Goal: Task Accomplishment & Management: Manage account settings

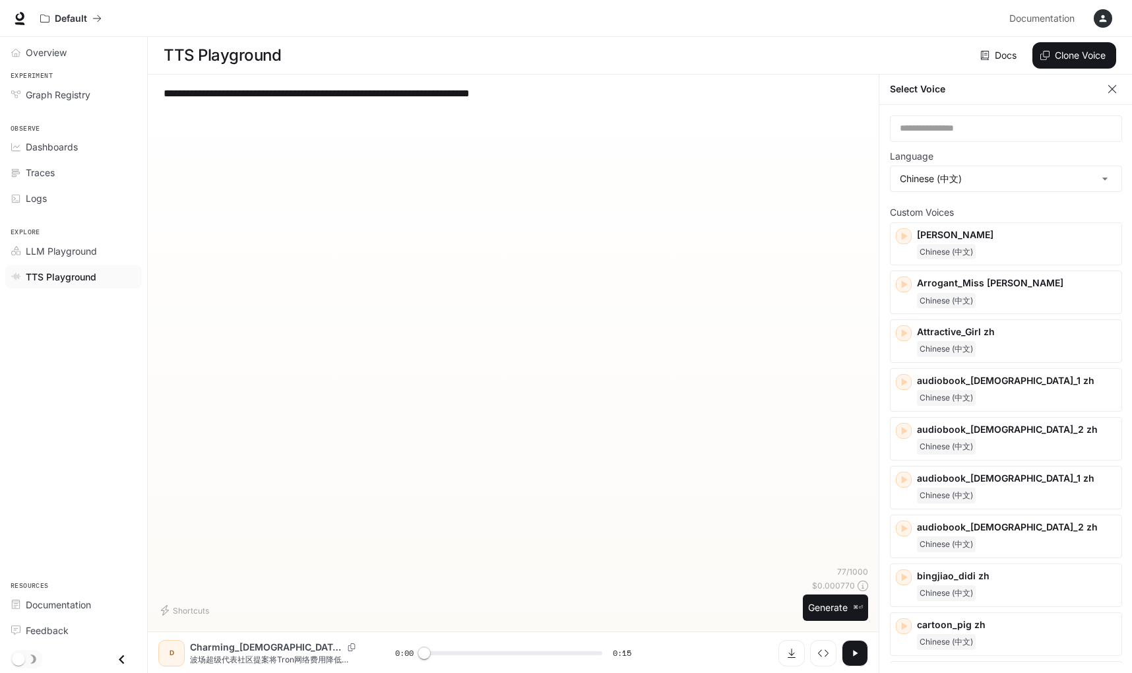
click at [1101, 18] on icon "button" at bounding box center [1102, 18] width 11 height 11
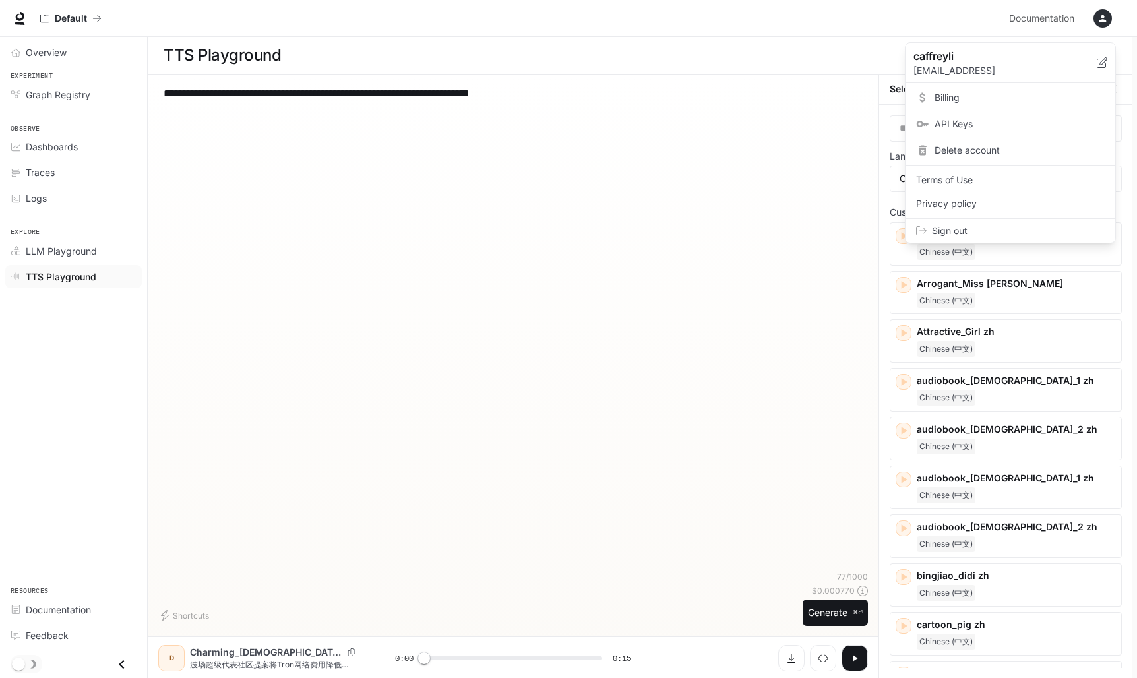
click at [958, 95] on span "Billing" at bounding box center [1019, 97] width 170 height 13
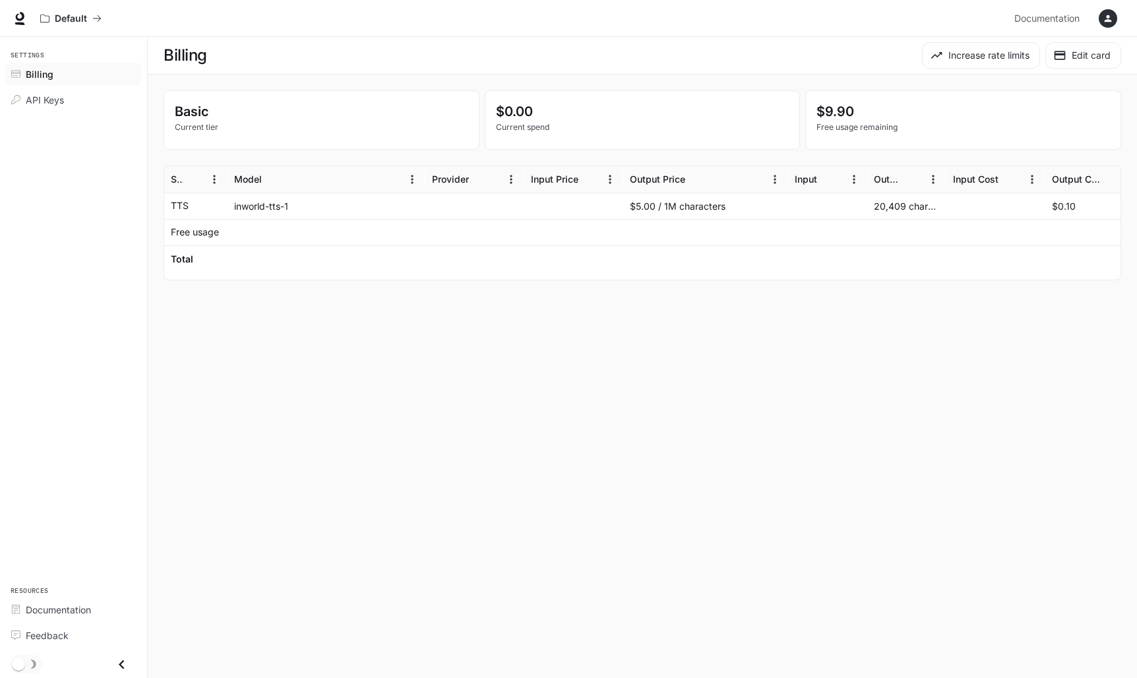
click at [829, 131] on p "Free usage remaining" at bounding box center [962, 127] width 293 height 12
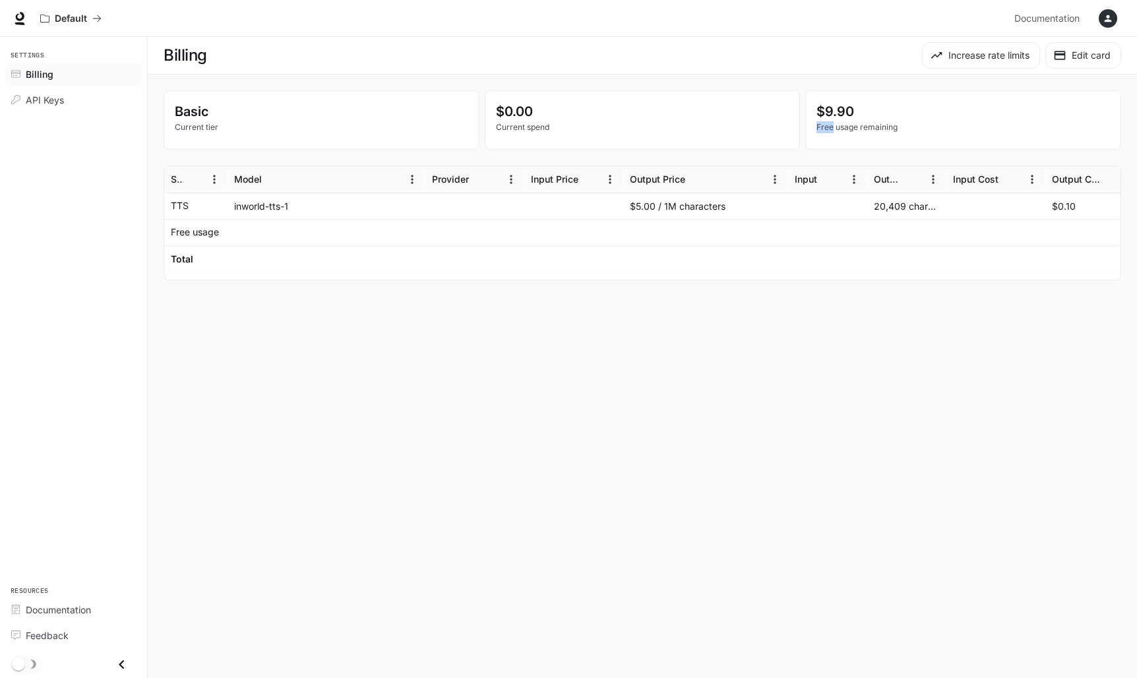
click at [829, 131] on p "Free usage remaining" at bounding box center [962, 127] width 293 height 12
click at [714, 365] on main "Billing Increase rate limits Edit card Basic Current tier $0.00 Current spend $…" at bounding box center [642, 357] width 989 height 641
click at [714, 224] on div at bounding box center [705, 232] width 165 height 26
click at [702, 207] on div "$5.00 / 1M characters" at bounding box center [705, 206] width 165 height 26
click at [1084, 63] on button "Edit card" at bounding box center [1083, 55] width 76 height 26
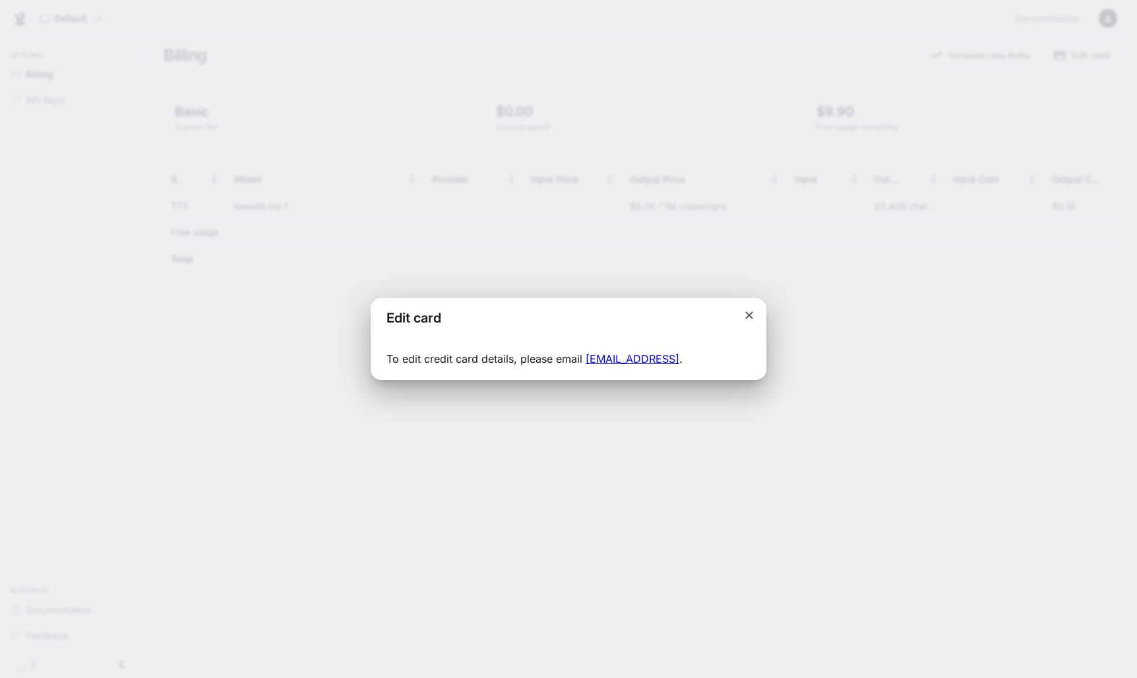
click at [442, 359] on p "To edit credit card details, please email [EMAIL_ADDRESS] ." at bounding box center [568, 359] width 364 height 16
copy p "To edit credit card details, please email [EMAIL_ADDRESS] ."
click at [777, 200] on div "Edit card To edit credit card details, please email [EMAIL_ADDRESS] ." at bounding box center [568, 339] width 1137 height 678
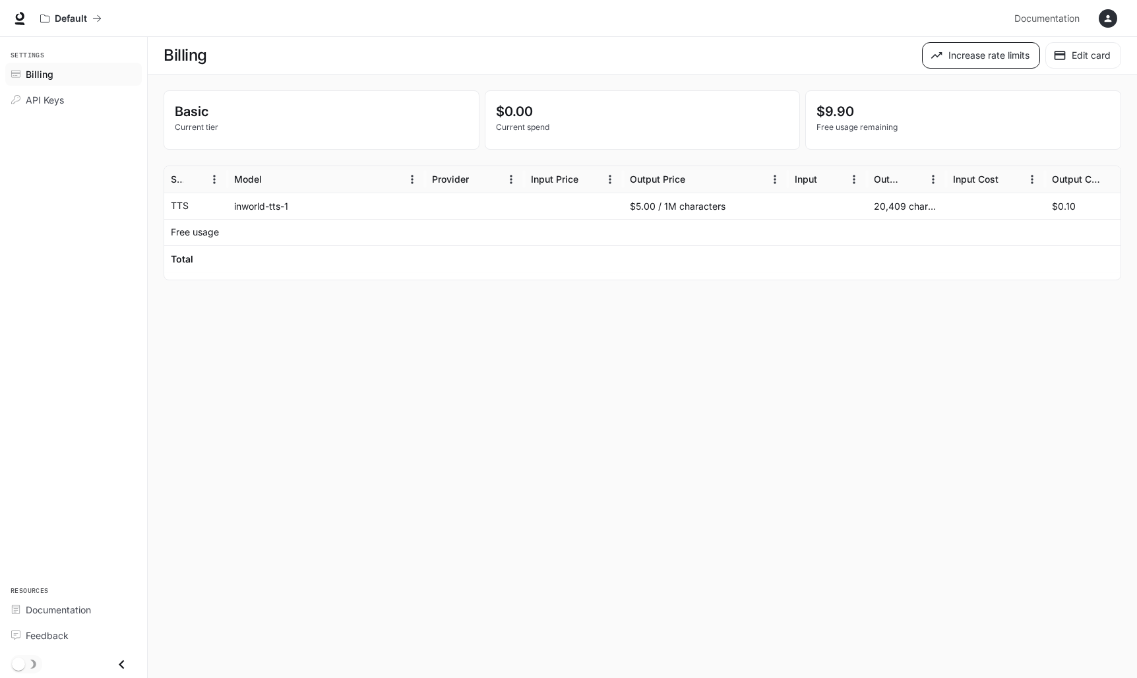
click at [990, 64] on button "Increase rate limits" at bounding box center [981, 55] width 118 height 26
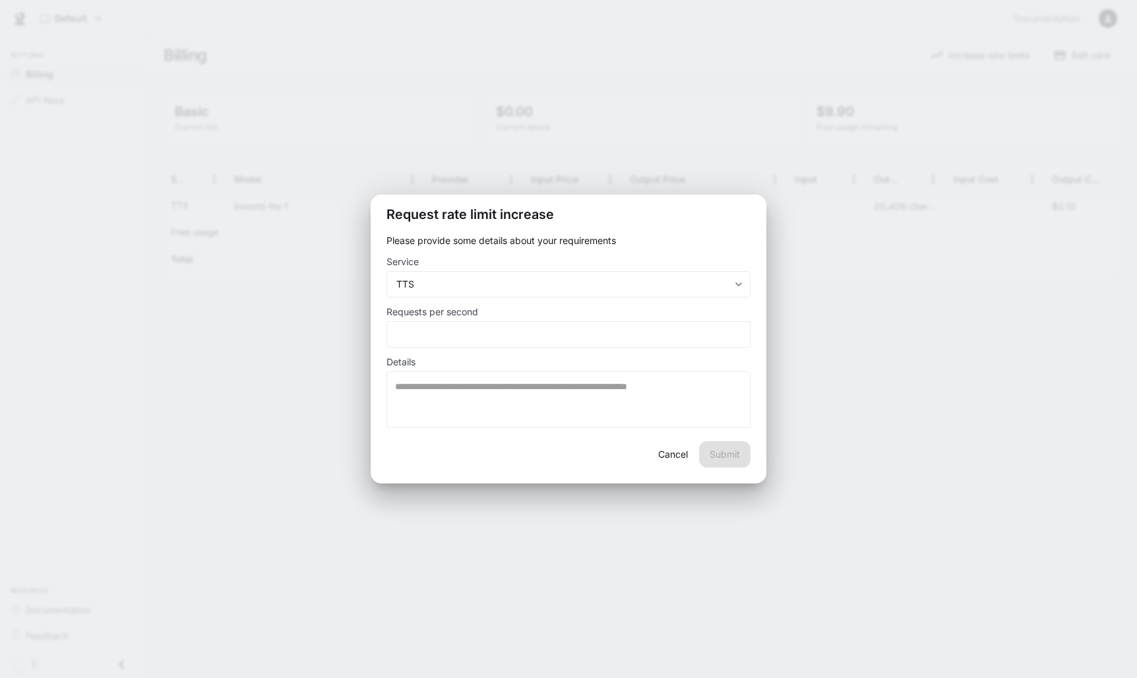
click at [989, 67] on div "**********" at bounding box center [568, 339] width 1137 height 678
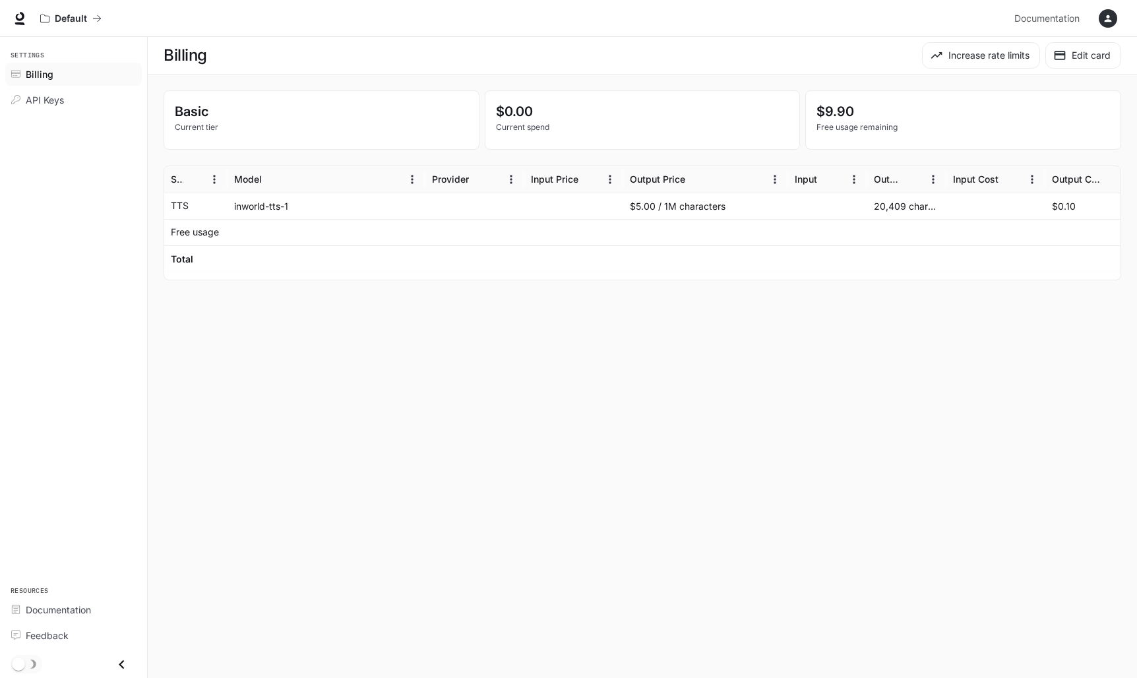
click at [862, 129] on p "Free usage remaining" at bounding box center [962, 127] width 293 height 12
click at [841, 130] on p "Free usage remaining" at bounding box center [962, 127] width 293 height 12
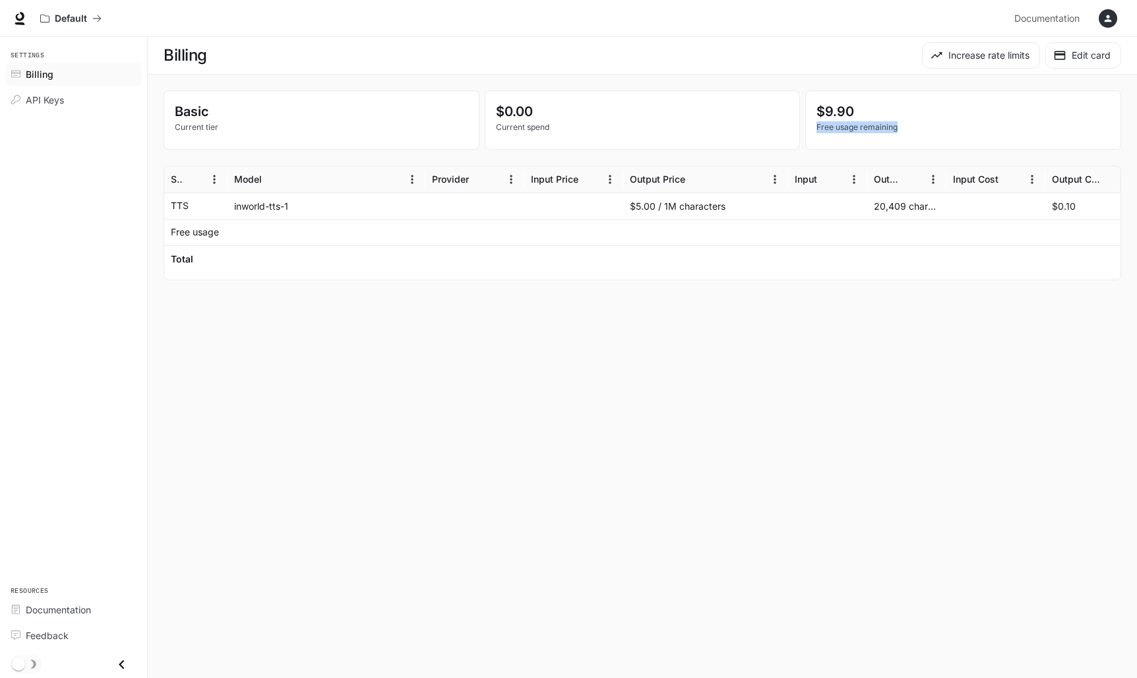
copy div "Free usage remaining"
click at [841, 130] on p "Free usage remaining" at bounding box center [962, 127] width 293 height 12
click at [716, 261] on div at bounding box center [705, 258] width 165 height 26
click at [712, 210] on div "$5.00 / 1M characters" at bounding box center [705, 206] width 165 height 26
click at [194, 228] on p "Free usage" at bounding box center [195, 232] width 48 height 13
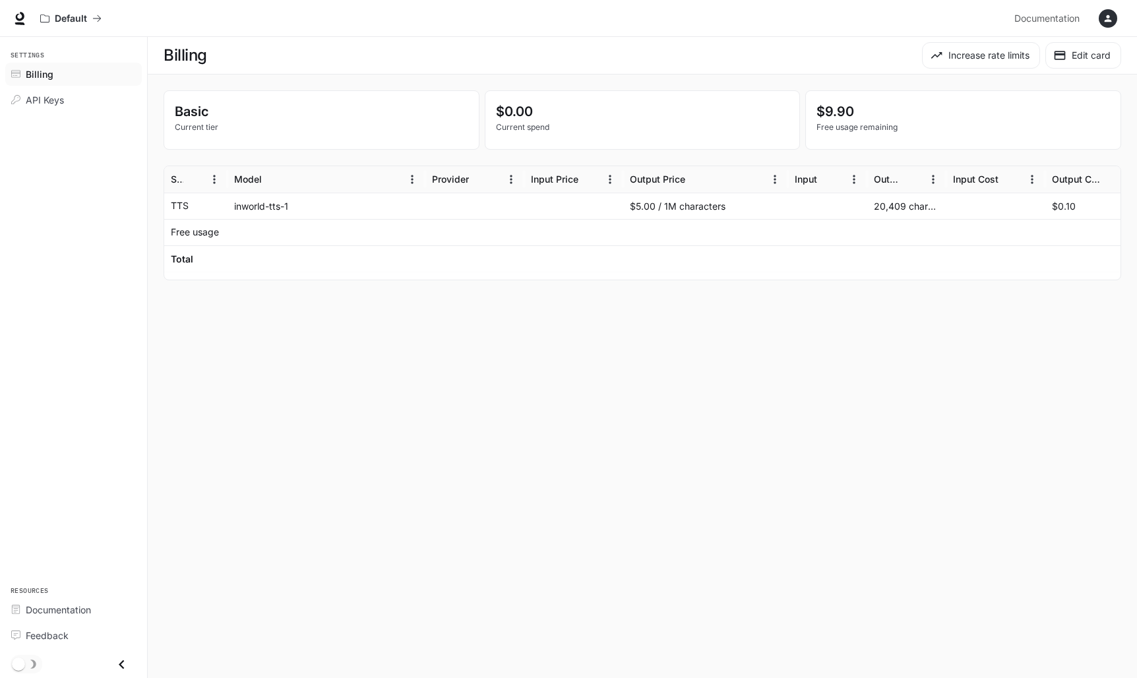
click at [194, 228] on p "Free usage" at bounding box center [195, 232] width 48 height 13
click at [73, 93] on div "API Keys" at bounding box center [81, 100] width 110 height 14
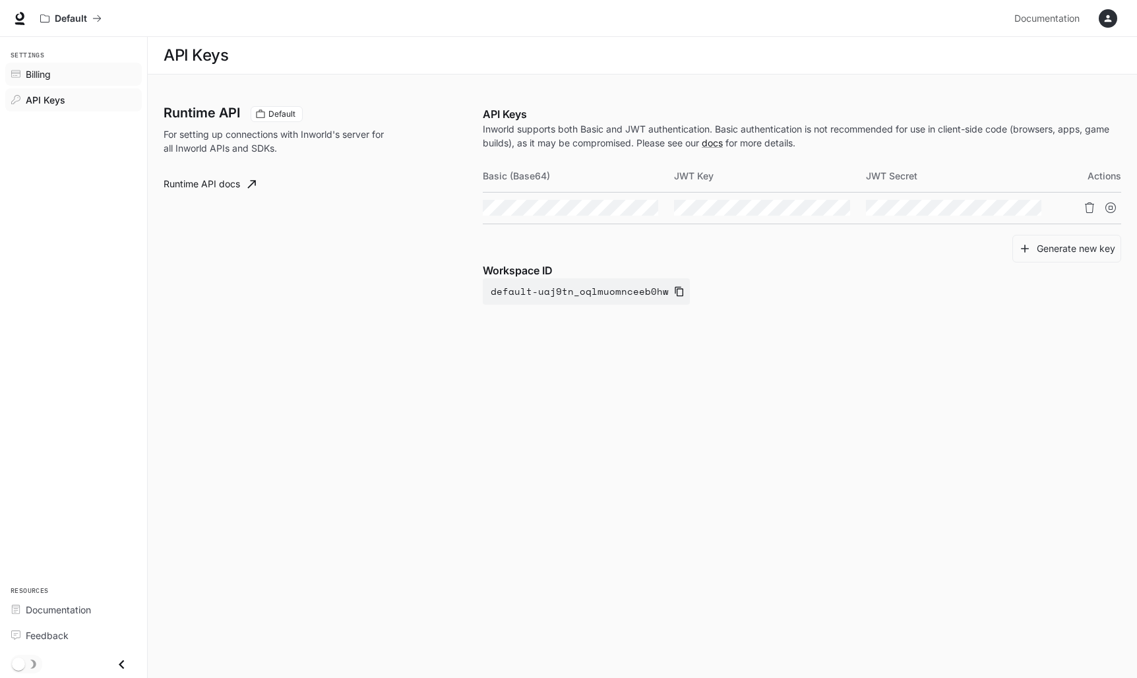
click at [63, 75] on div "Billing" at bounding box center [81, 74] width 110 height 14
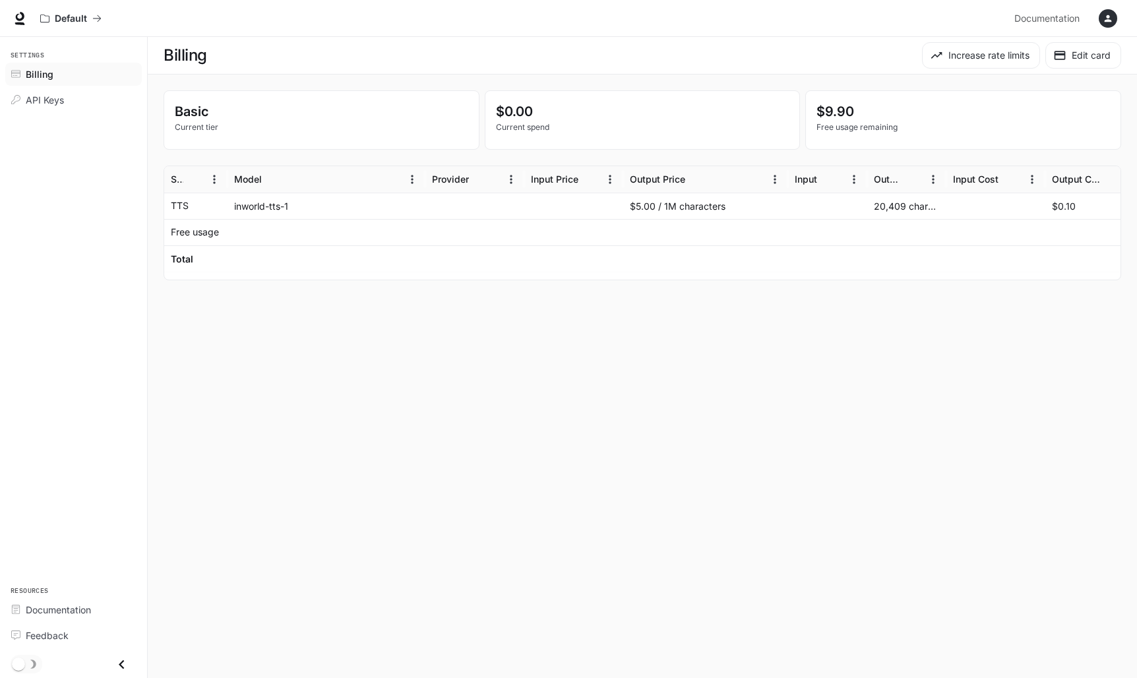
click at [229, 125] on p "Current tier" at bounding box center [321, 127] width 293 height 12
click at [186, 109] on p "Basic" at bounding box center [321, 112] width 293 height 20
copy p "Basic"
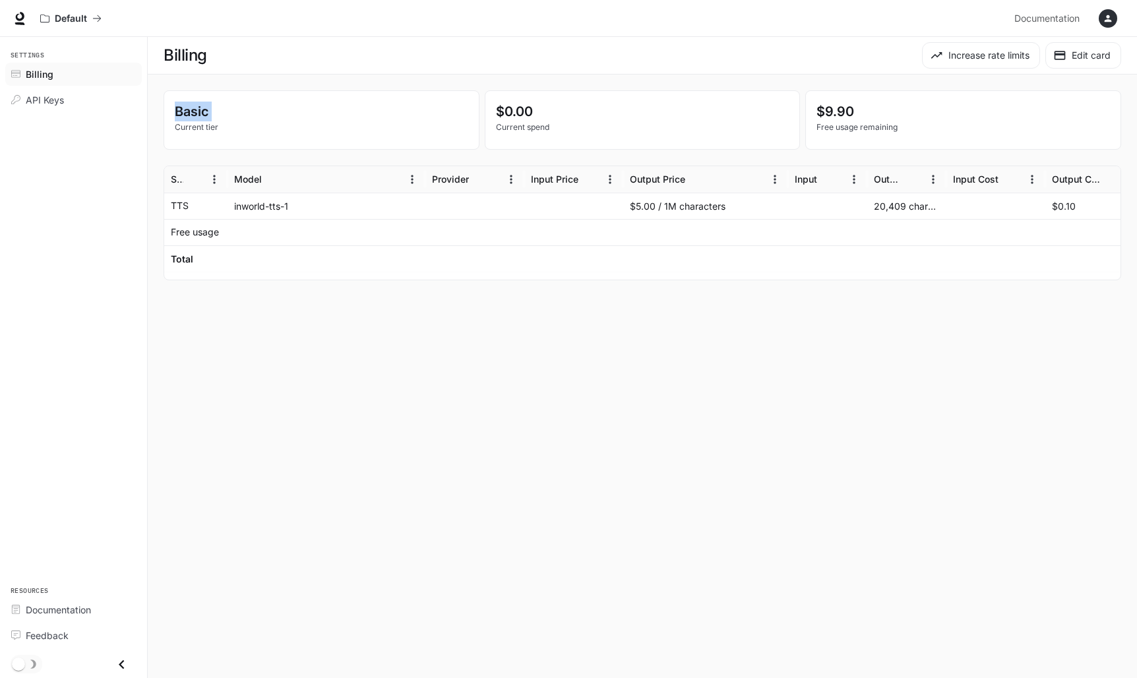
click at [832, 86] on div "Basic Current tier $0.00 Current spend $9.90 Free usage remaining Service Model…" at bounding box center [642, 186] width 989 height 222
click at [1084, 64] on button "Edit card" at bounding box center [1083, 55] width 76 height 26
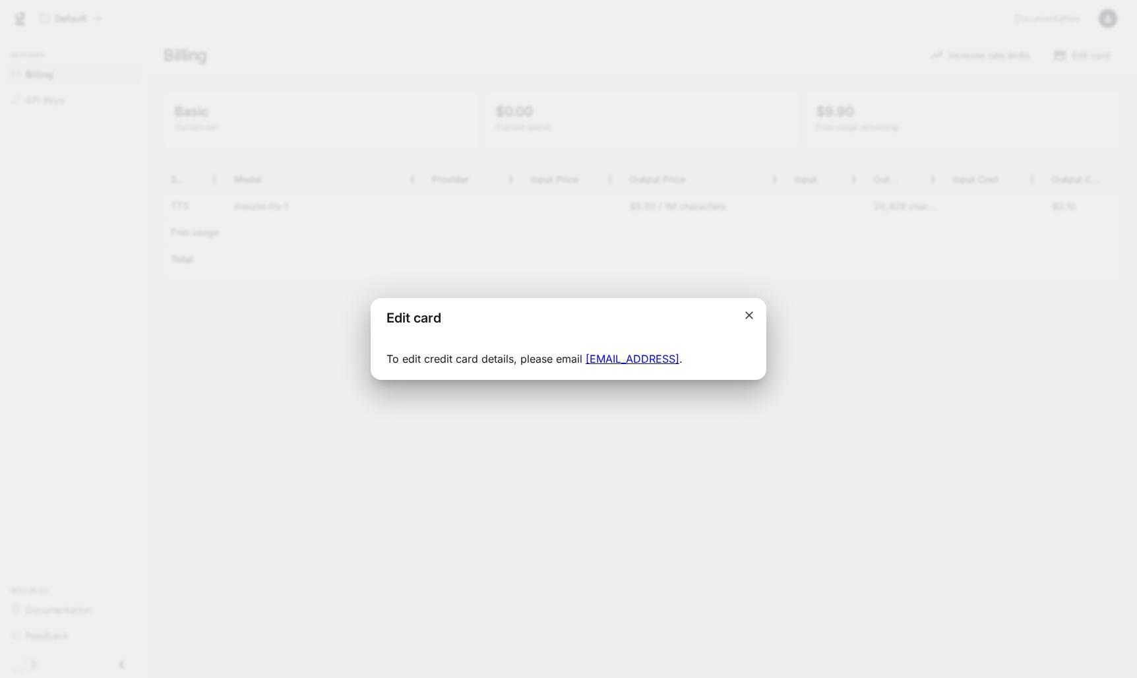
click at [412, 319] on h2 "Edit card" at bounding box center [414, 318] width 86 height 40
click at [404, 364] on p "To edit credit card details, please email [EMAIL_ADDRESS] ." at bounding box center [568, 359] width 364 height 16
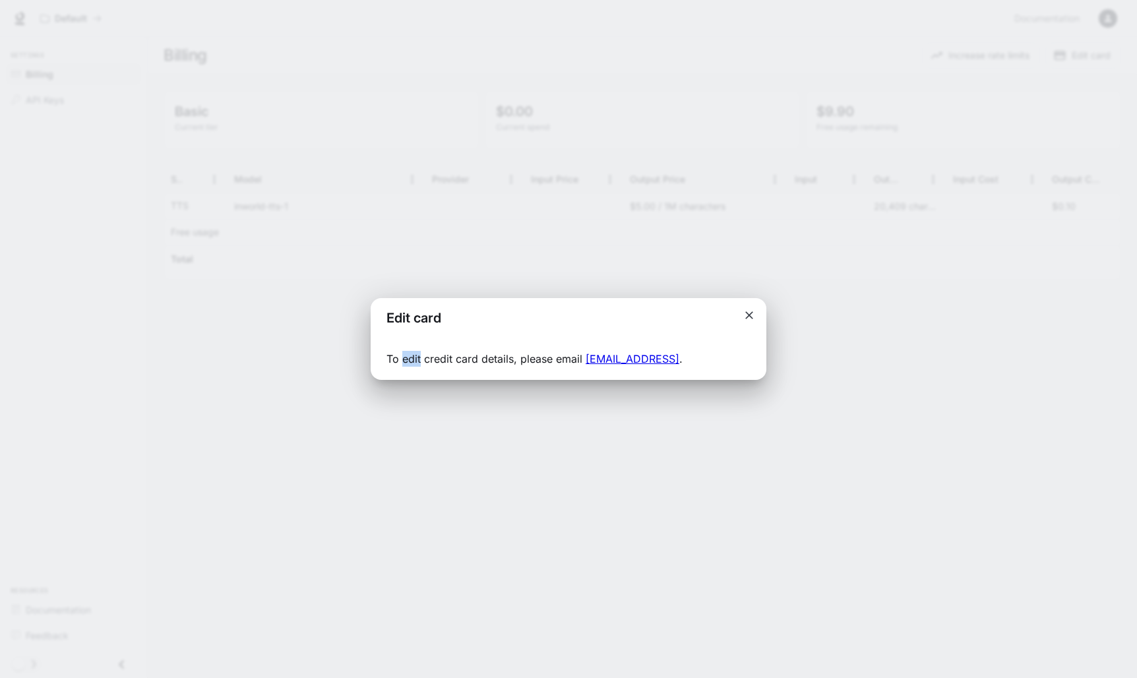
click at [404, 364] on p "To edit credit card details, please email [EMAIL_ADDRESS] ." at bounding box center [568, 359] width 364 height 16
copy p "To edit credit card details, please email [EMAIL_ADDRESS] ."
click at [725, 209] on div "Edit card To edit credit card details, please email [EMAIL_ADDRESS] ." at bounding box center [568, 339] width 1137 height 678
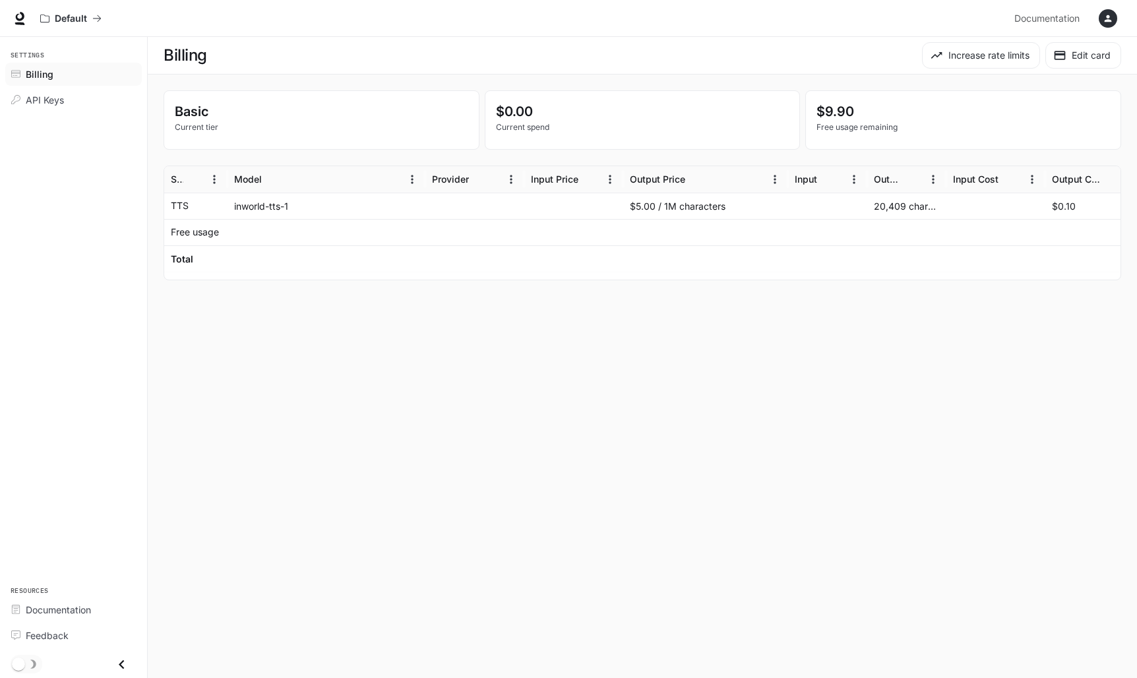
click at [718, 247] on div at bounding box center [705, 258] width 165 height 26
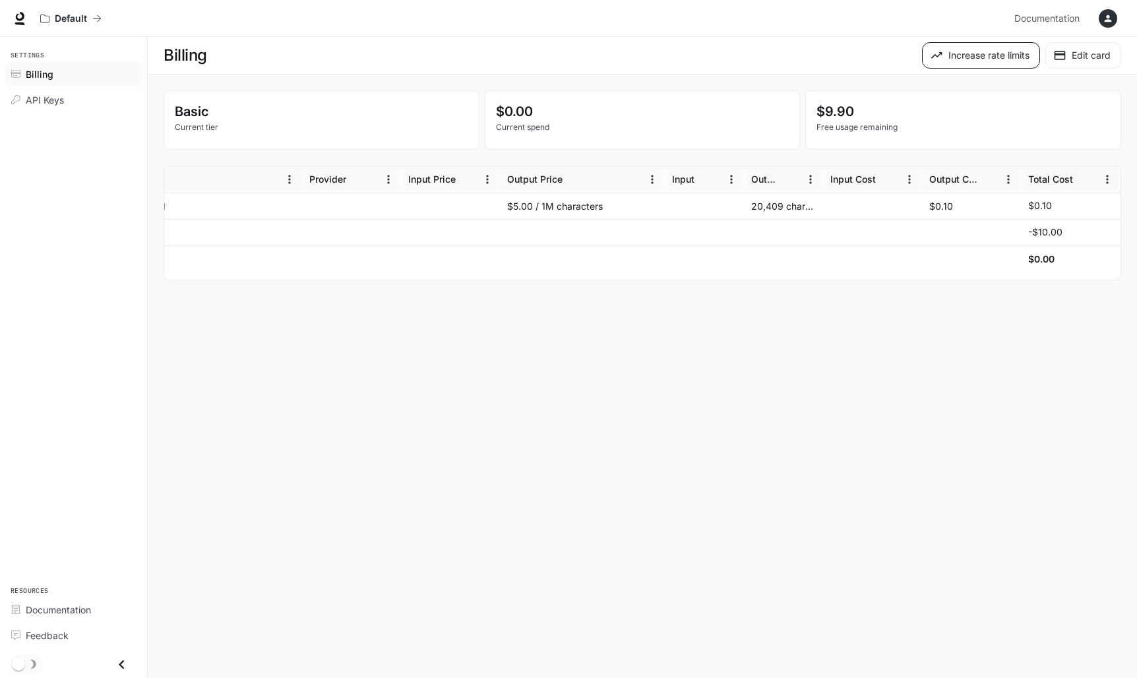
click at [990, 49] on button "Increase rate limits" at bounding box center [981, 55] width 118 height 26
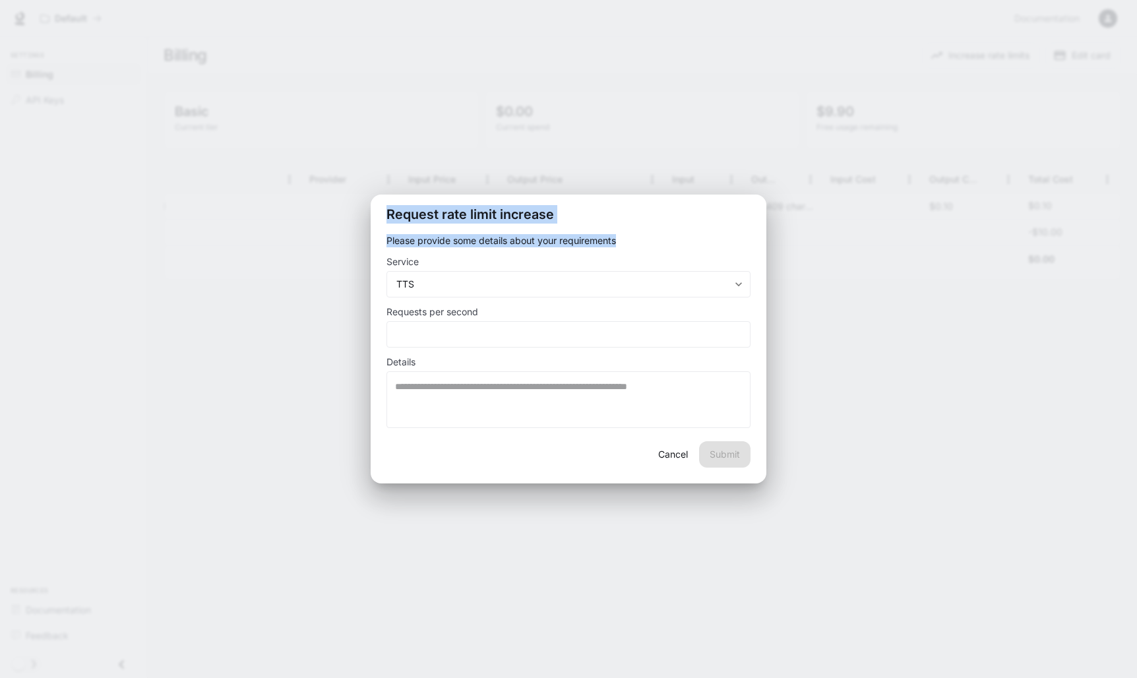
copy div "Request rate limit increase Please provide some details about your requirements"
drag, startPoint x: 386, startPoint y: 212, endPoint x: 624, endPoint y: 245, distance: 240.9
click at [624, 245] on div "**********" at bounding box center [569, 339] width 396 height 289
click at [681, 233] on h2 "Request rate limit increase" at bounding box center [569, 215] width 396 height 40
click at [626, 286] on body "**********" at bounding box center [568, 339] width 1137 height 678
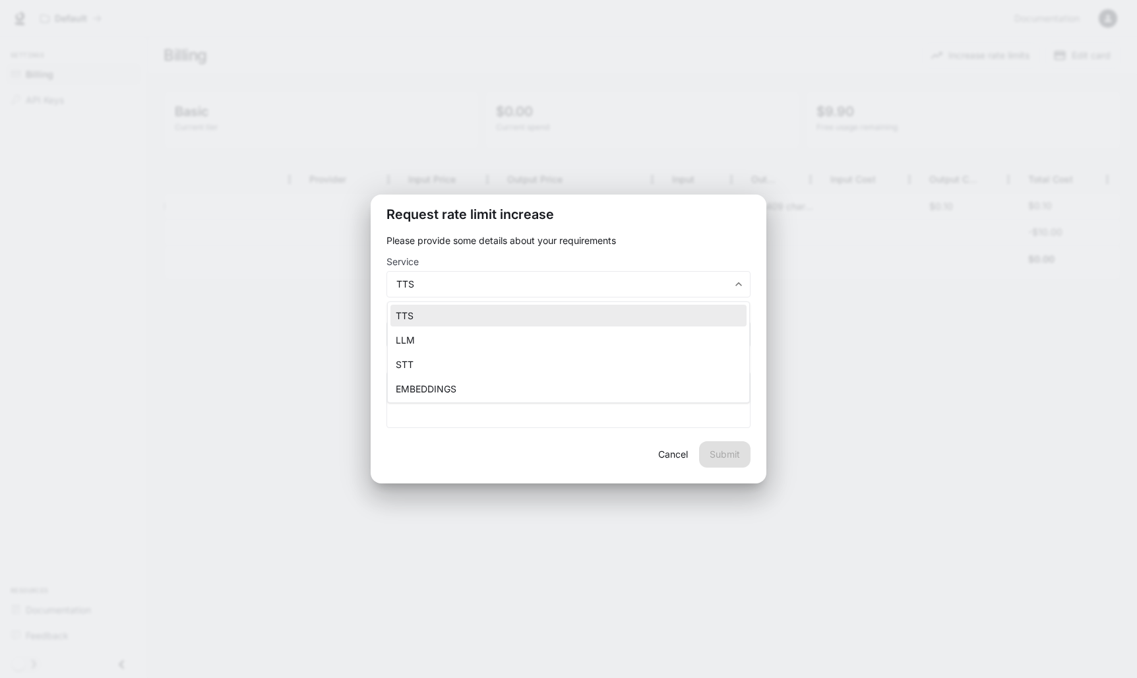
click at [543, 390] on li "EMBEDDINGS" at bounding box center [568, 389] width 356 height 22
click at [536, 346] on div "* ​" at bounding box center [568, 334] width 364 height 26
click at [543, 288] on body "**********" at bounding box center [568, 339] width 1137 height 678
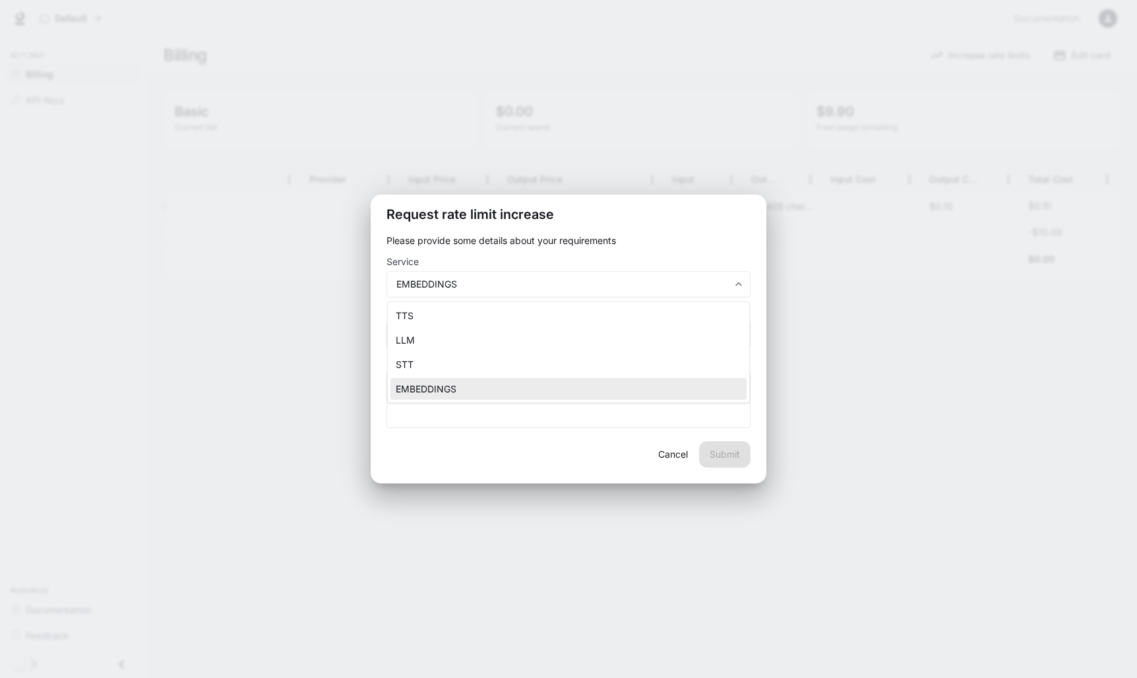
click at [508, 346] on li "LLM" at bounding box center [568, 340] width 356 height 22
type input "**********"
click at [510, 295] on div "**********" at bounding box center [568, 284] width 364 height 26
click at [495, 291] on div "**********" at bounding box center [568, 284] width 364 height 26
click at [659, 460] on button "Cancel" at bounding box center [673, 454] width 42 height 26
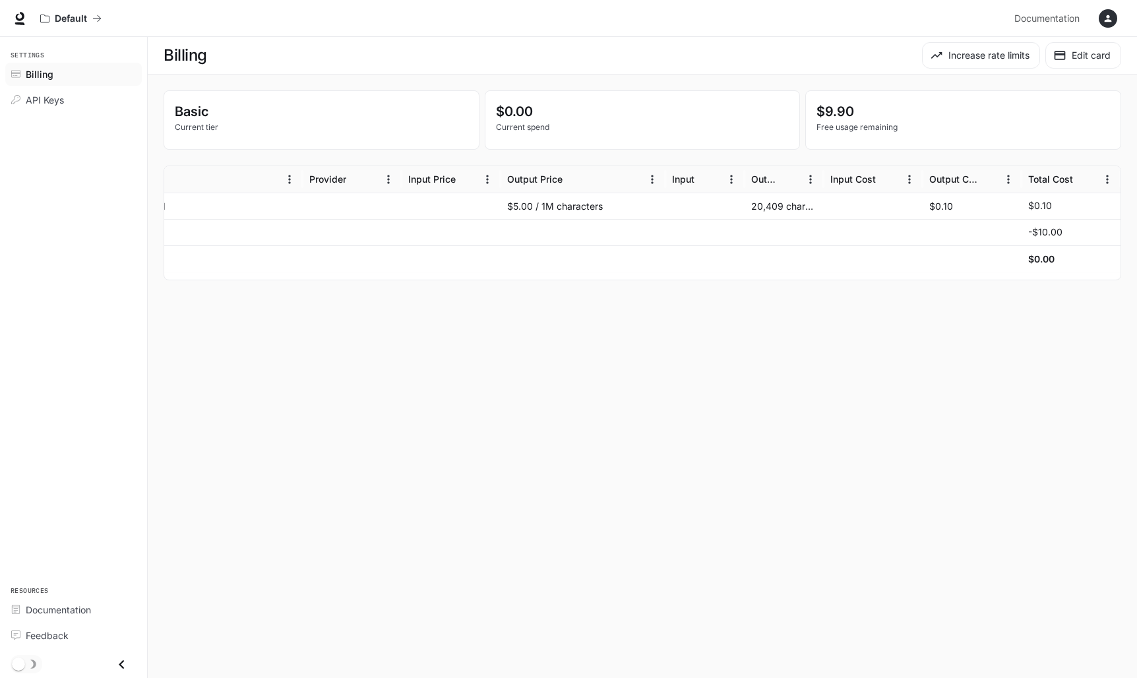
click at [875, 298] on main "Billing Increase rate limits Edit card Basic Current tier $0.00 Current spend $…" at bounding box center [642, 357] width 989 height 641
click at [1022, 19] on span "Documentation" at bounding box center [1046, 19] width 65 height 16
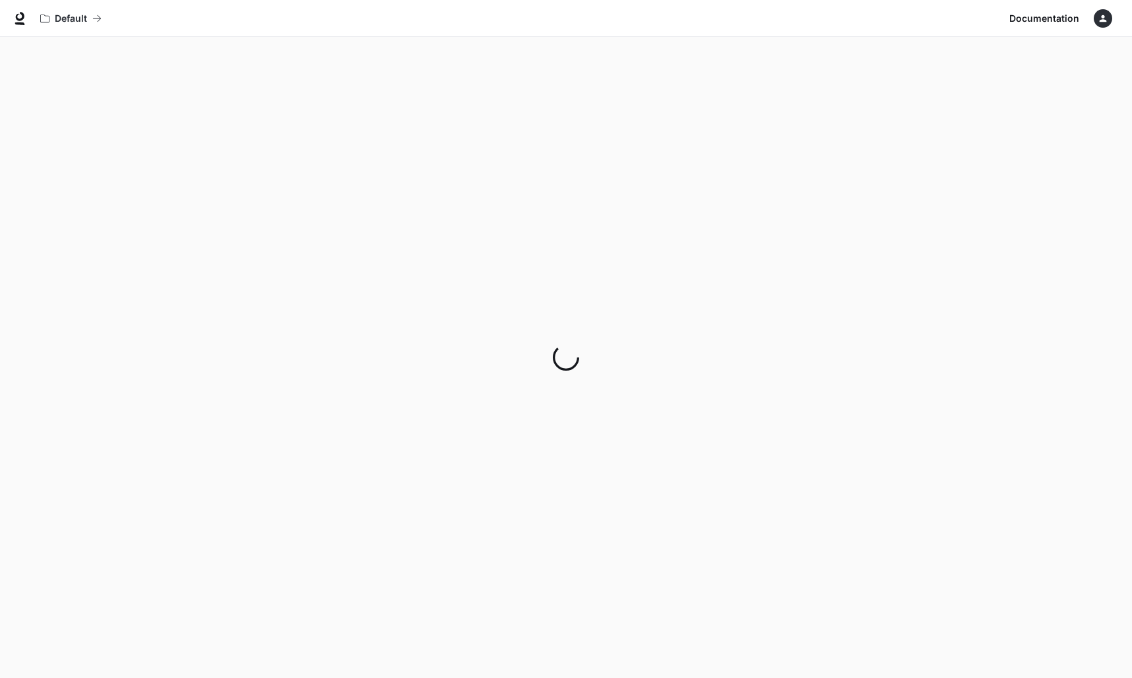
click at [1099, 16] on icon "button" at bounding box center [1102, 18] width 11 height 11
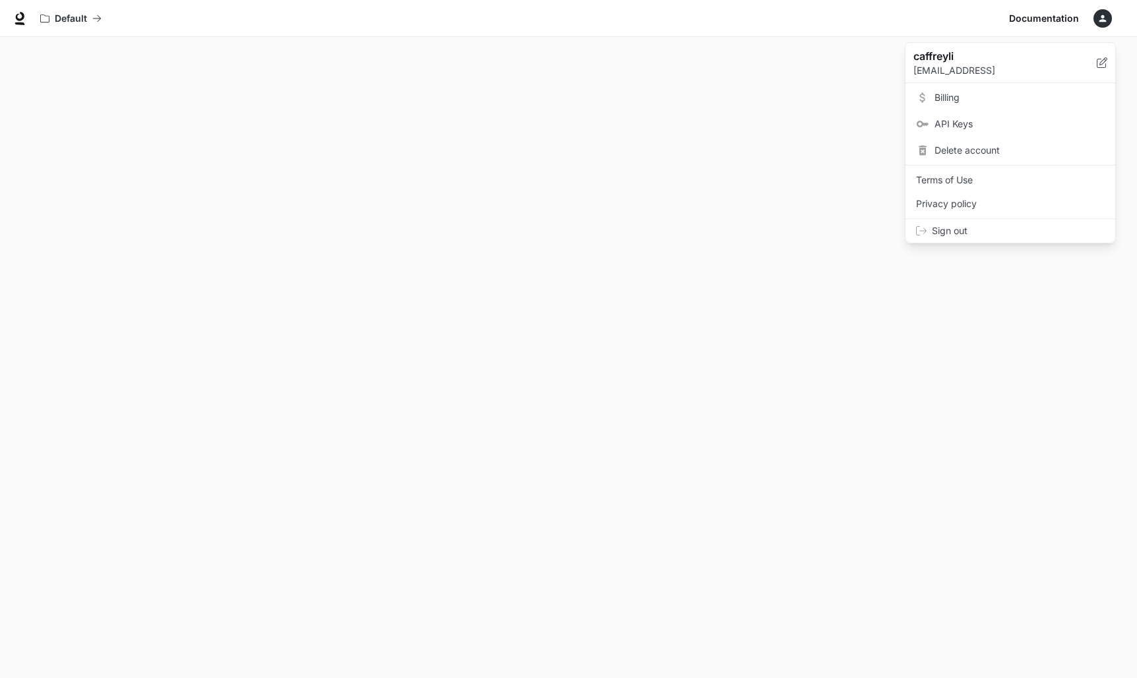
click at [954, 96] on span "Billing" at bounding box center [1019, 97] width 170 height 13
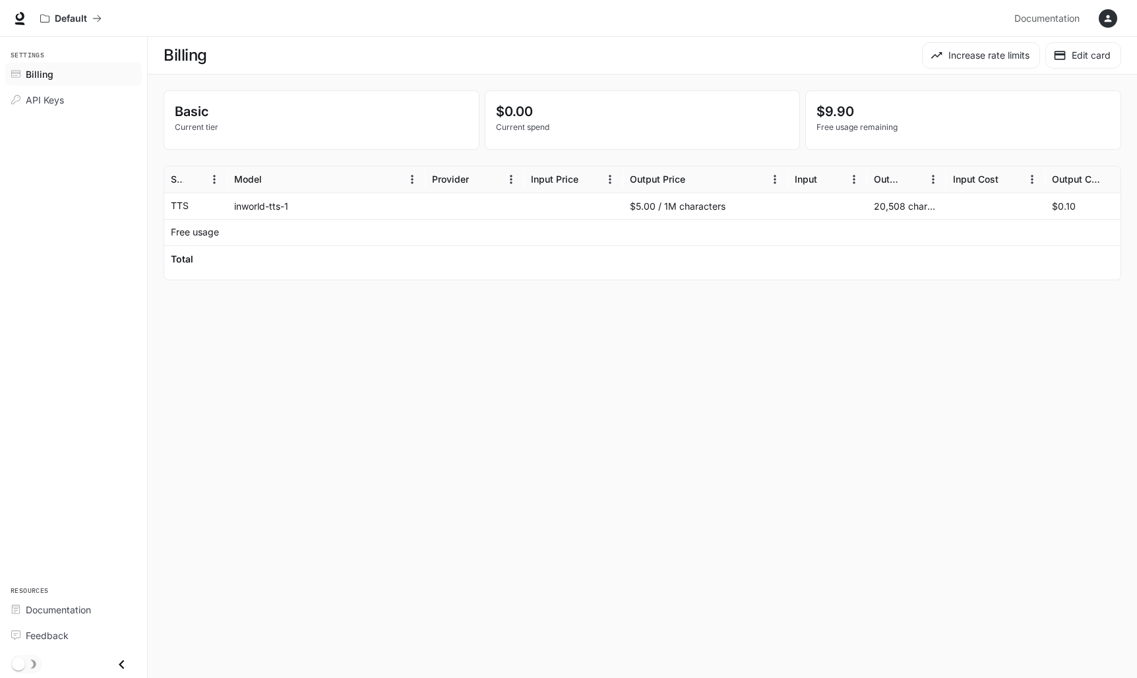
scroll to position [0, 123]
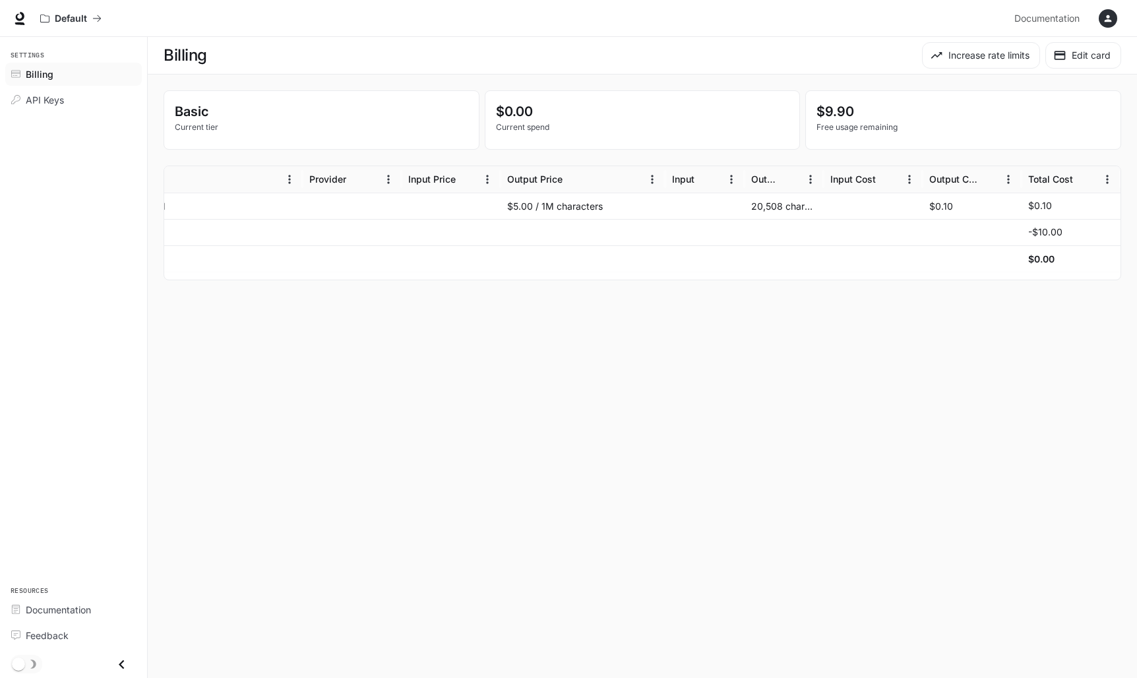
click at [805, 207] on div "20,508 characters" at bounding box center [784, 206] width 79 height 26
click at [939, 212] on div "$0.10" at bounding box center [972, 206] width 99 height 26
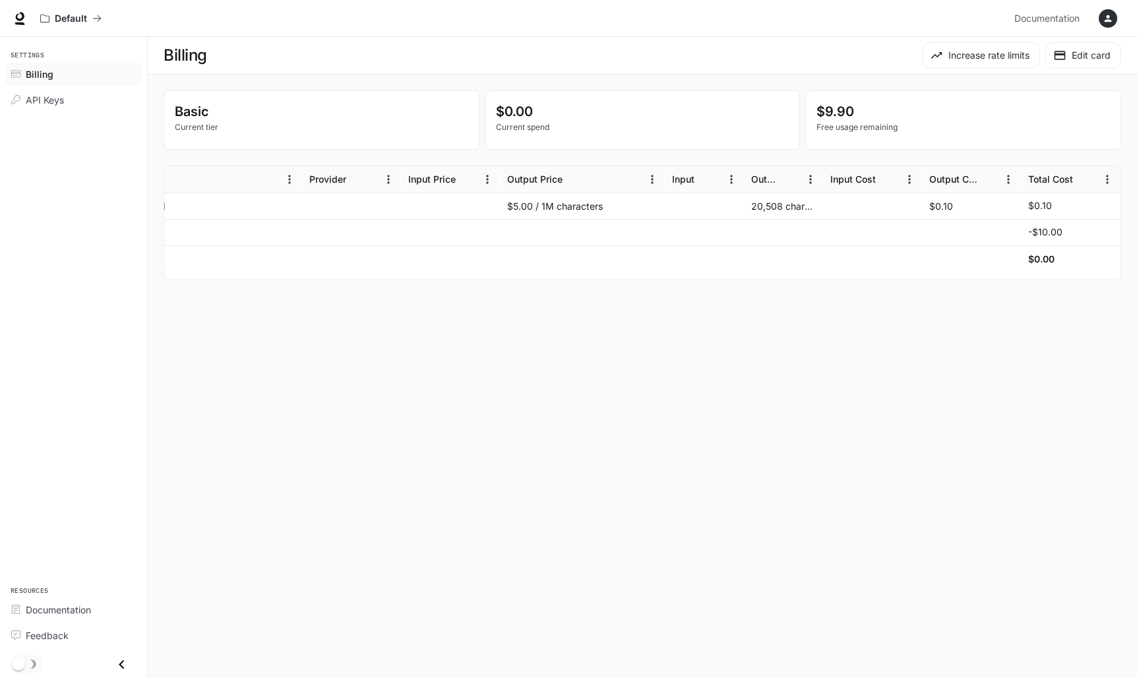
click at [939, 212] on div "$0.10" at bounding box center [972, 206] width 99 height 26
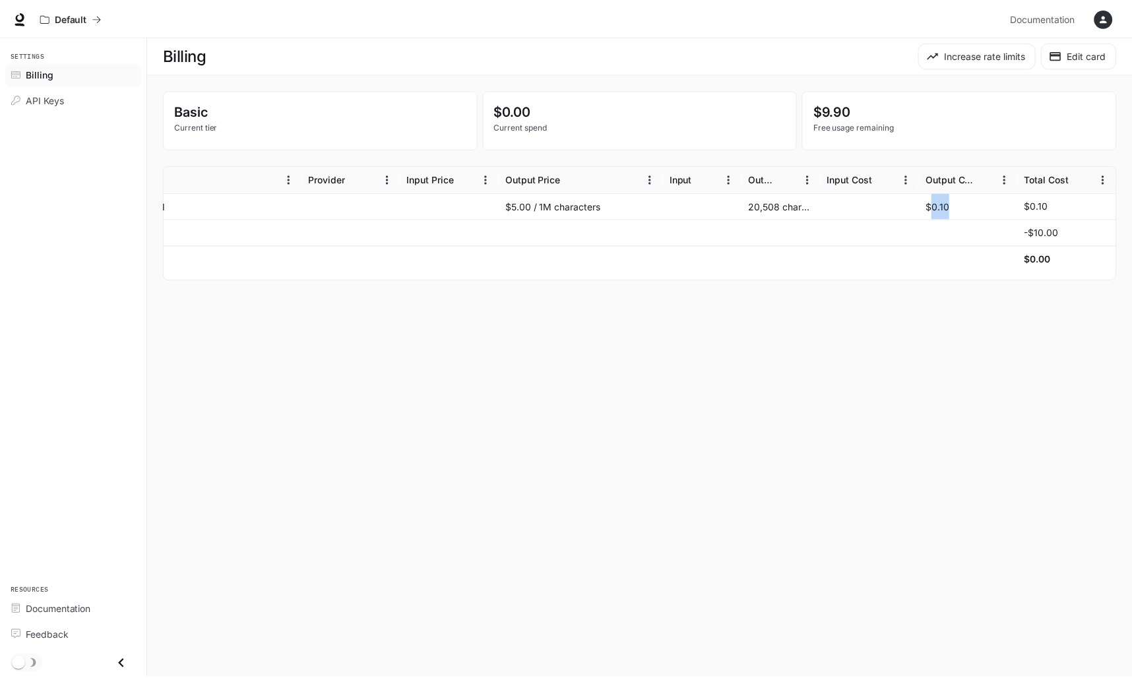
scroll to position [0, 0]
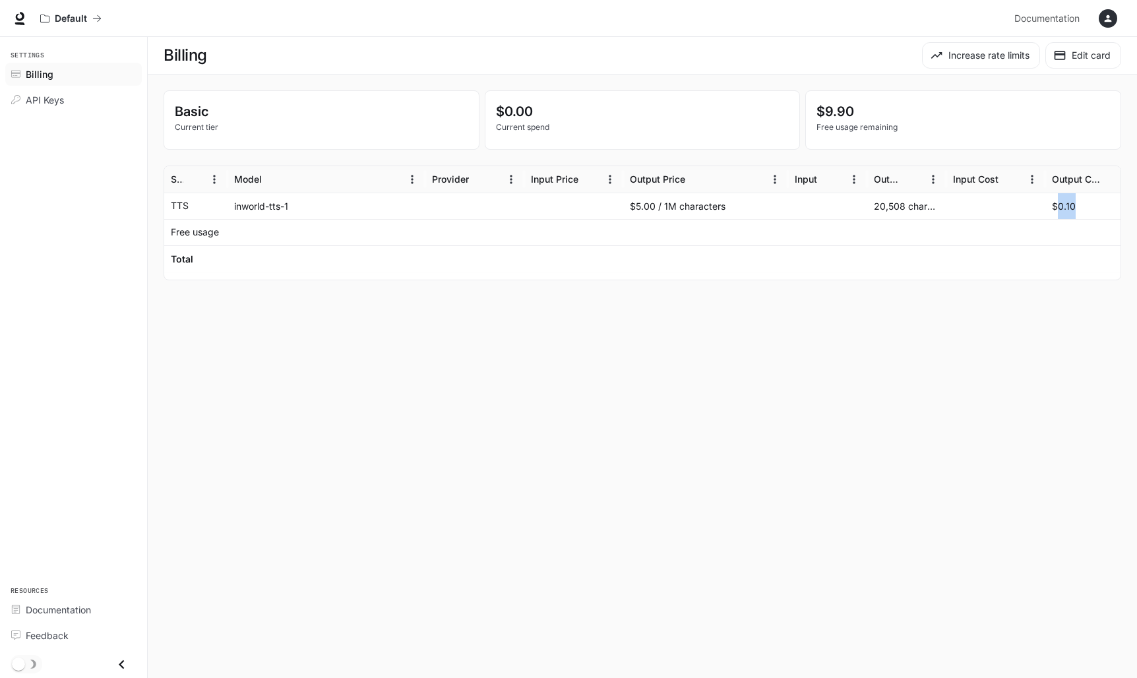
click at [428, 202] on div at bounding box center [474, 206] width 99 height 26
click at [299, 128] on p "Current tier" at bounding box center [321, 127] width 293 height 12
click at [197, 114] on p "Basic" at bounding box center [321, 112] width 293 height 20
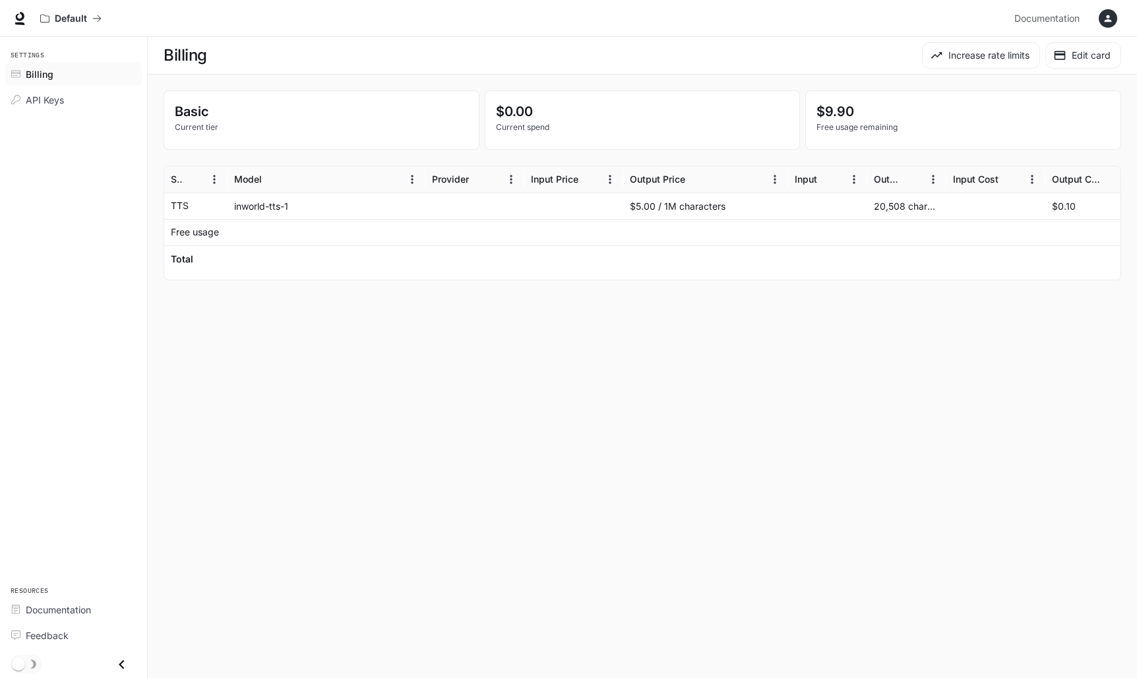
click at [197, 114] on p "Basic" at bounding box center [321, 112] width 293 height 20
click at [197, 125] on p "Current tier" at bounding box center [321, 127] width 293 height 12
click at [1109, 20] on icon "button" at bounding box center [1108, 18] width 7 height 7
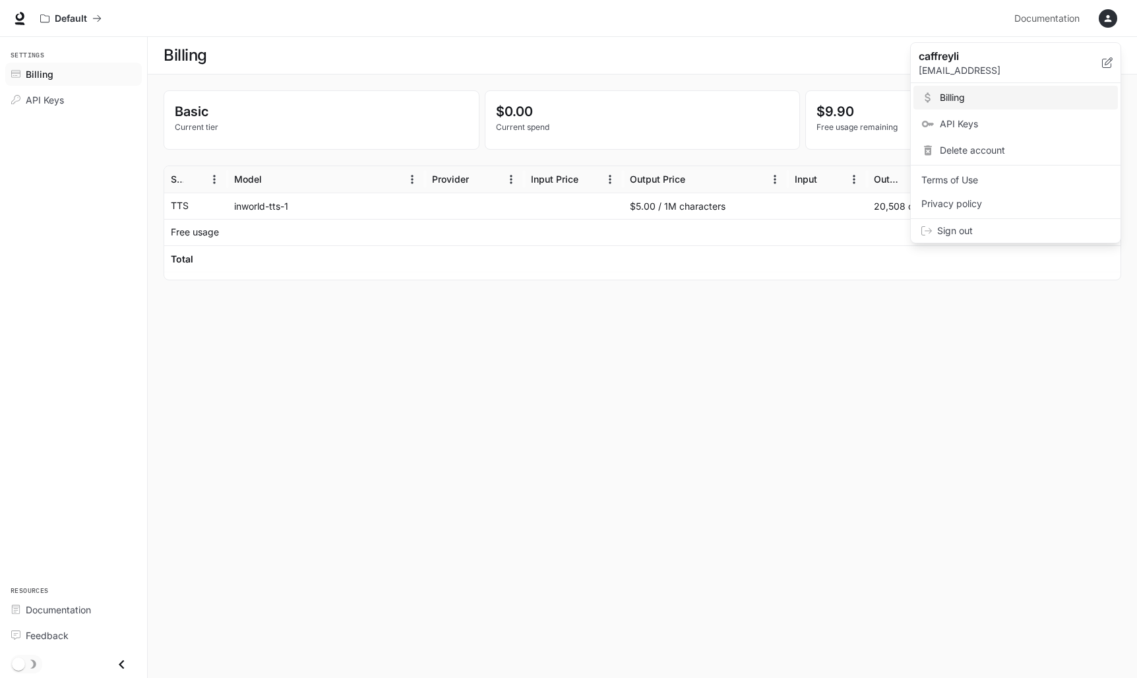
click at [911, 398] on div at bounding box center [568, 339] width 1137 height 678
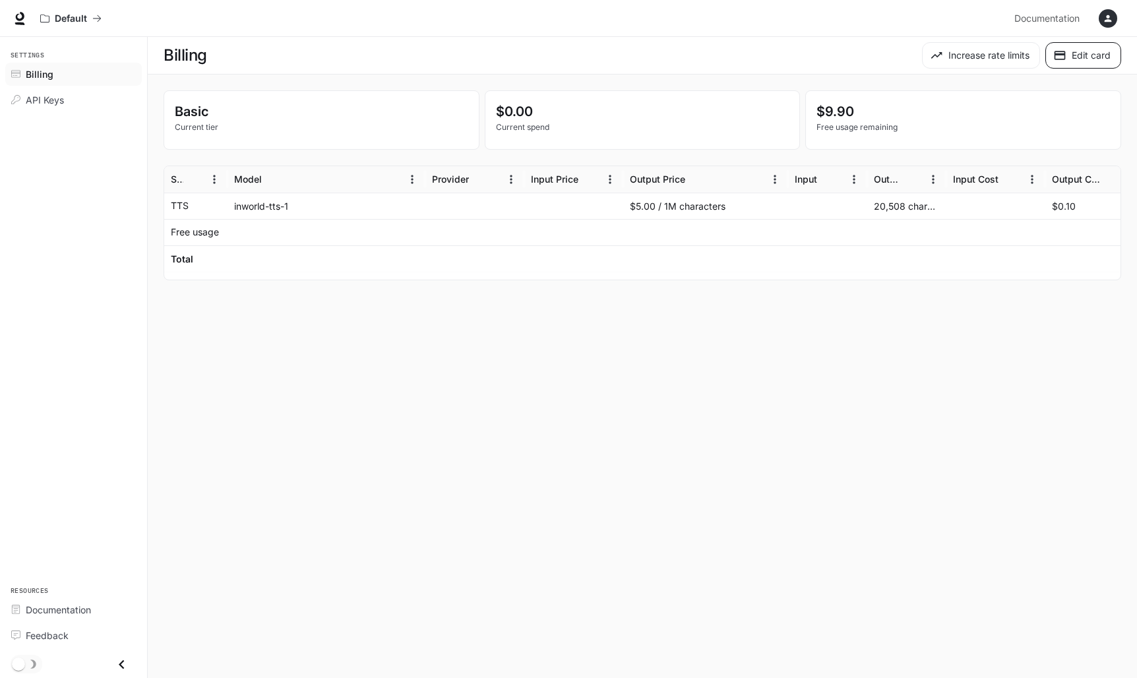
click at [1062, 57] on icon "button" at bounding box center [1059, 55] width 13 height 13
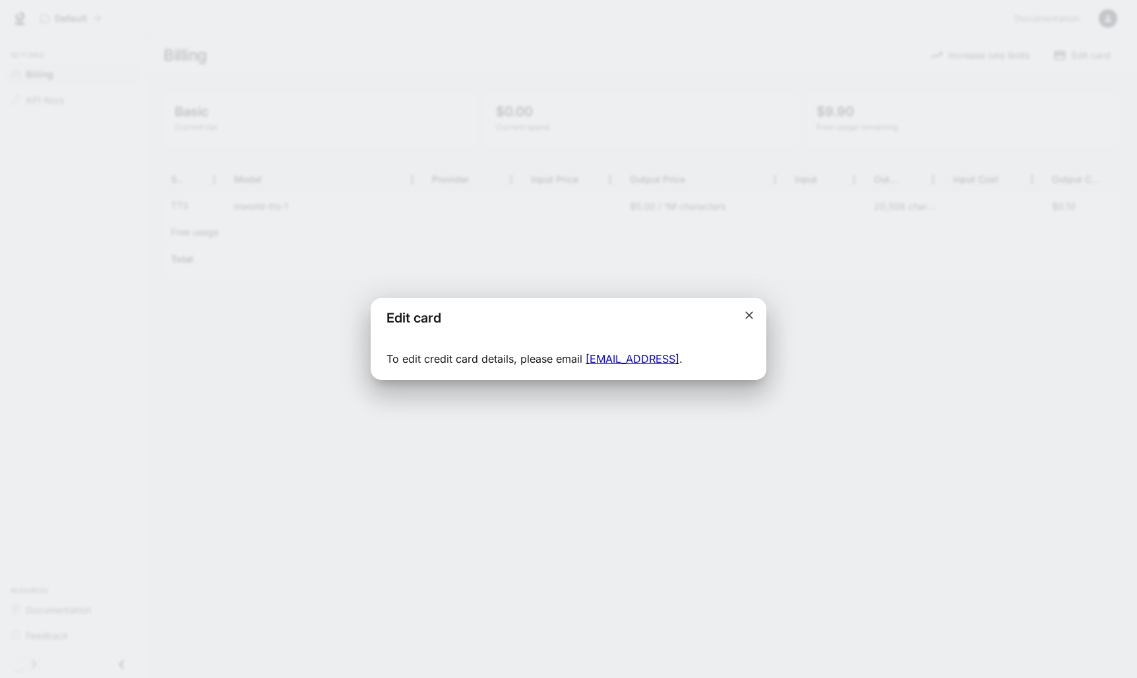
click at [977, 135] on div "Edit card To edit credit card details, please email [EMAIL_ADDRESS] ." at bounding box center [568, 339] width 1137 height 678
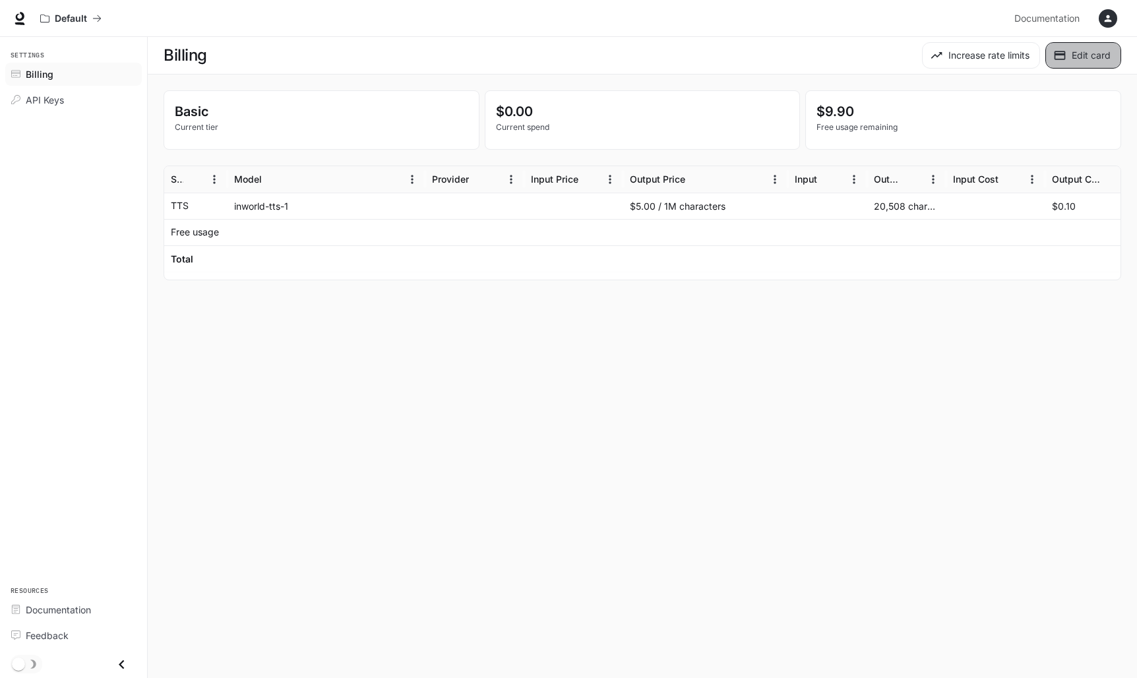
click at [1082, 55] on button "Edit card" at bounding box center [1083, 55] width 76 height 26
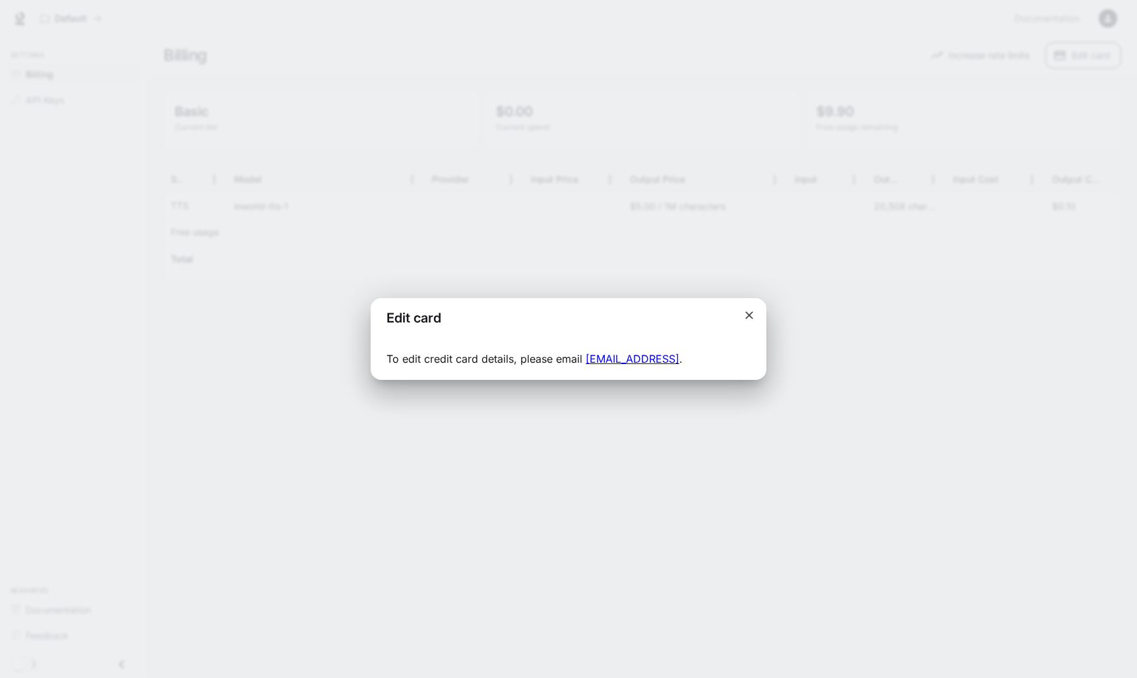
click at [1082, 55] on div "Edit card To edit credit card details, please email [EMAIL_ADDRESS] ." at bounding box center [568, 339] width 1137 height 678
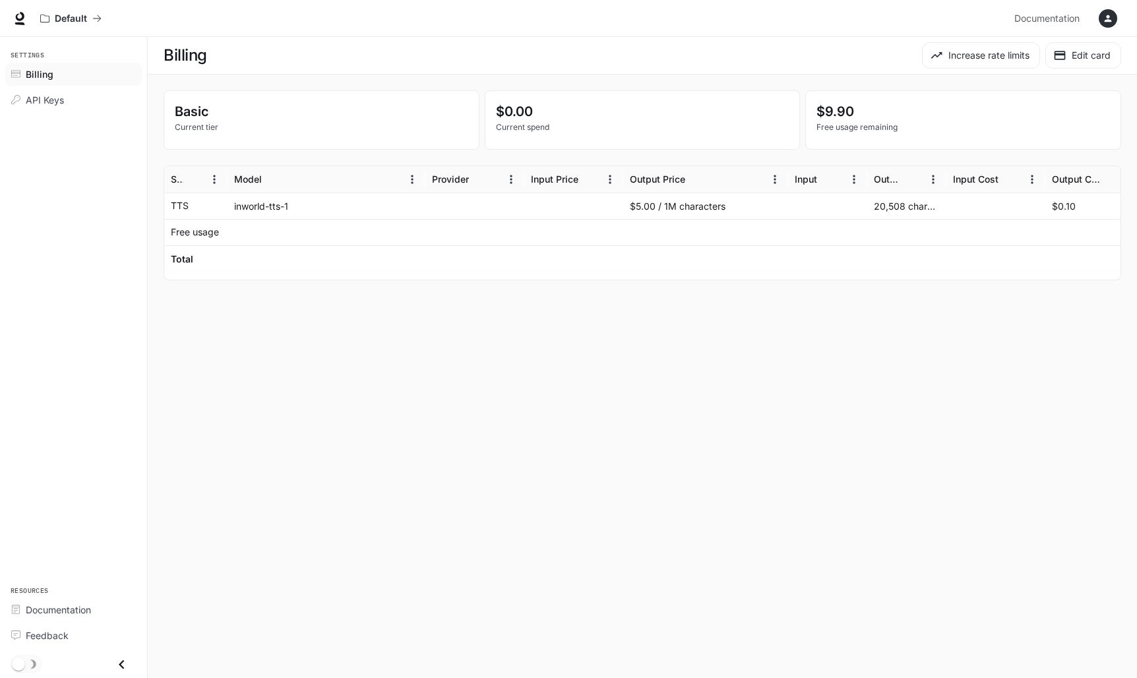
click at [1108, 19] on icon "button" at bounding box center [1108, 18] width 11 height 11
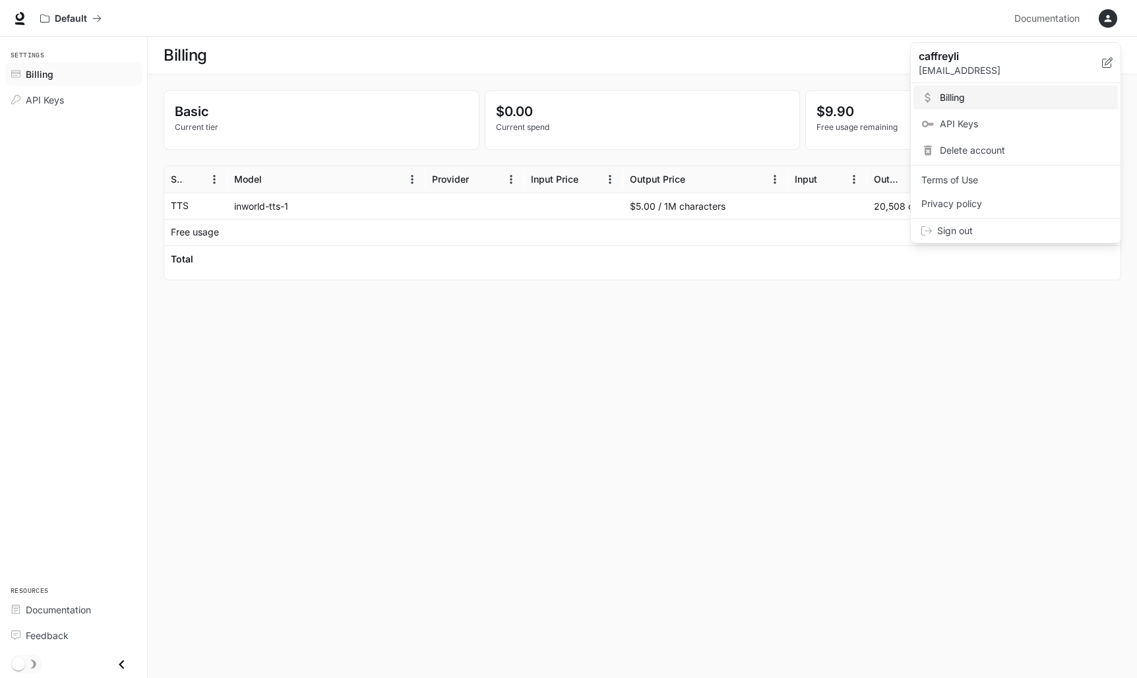
click at [1108, 19] on div at bounding box center [568, 339] width 1137 height 678
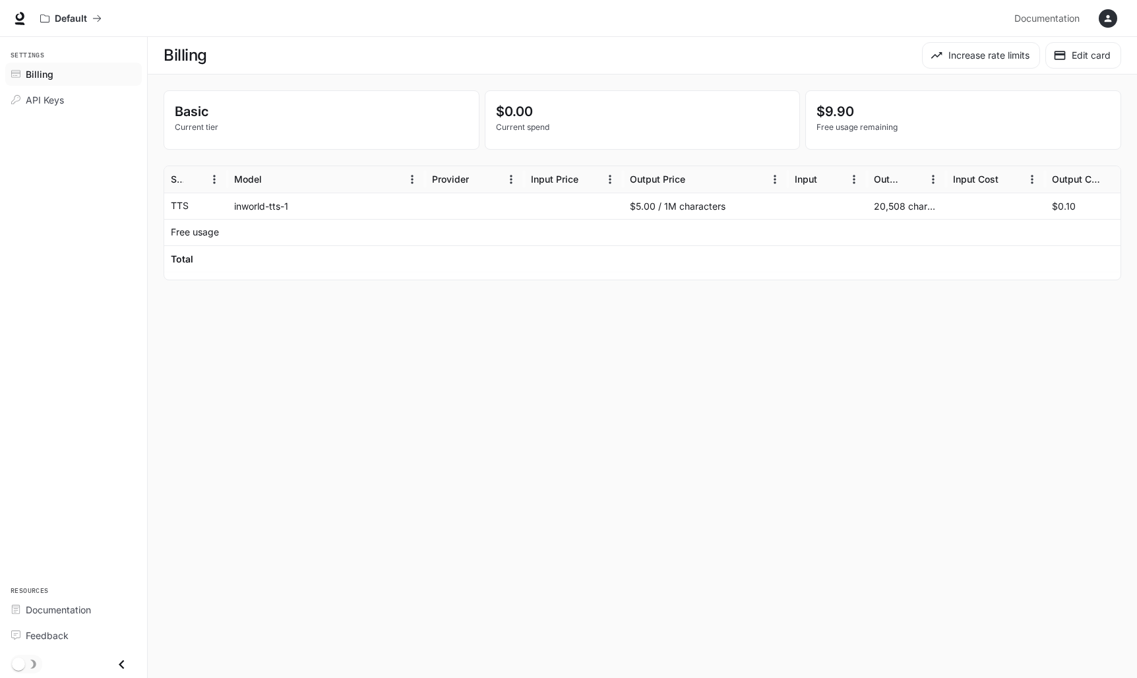
click at [243, 213] on div "inworld-tts-1" at bounding box center [327, 206] width 198 height 26
click at [76, 20] on p "Default" at bounding box center [71, 18] width 32 height 11
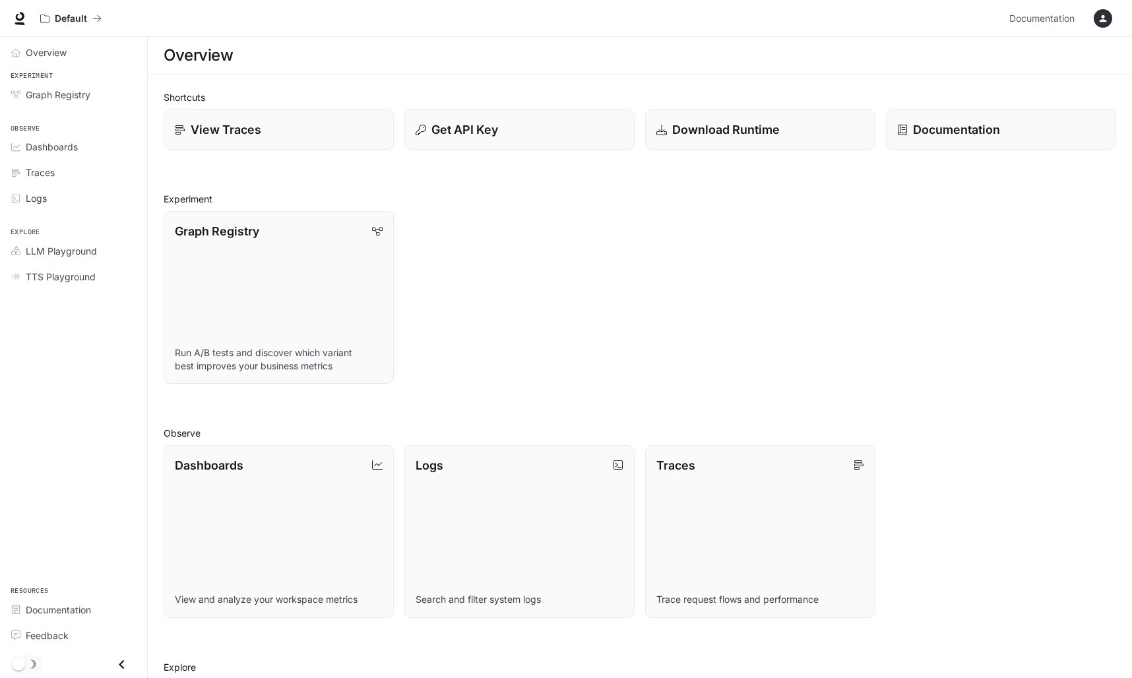
click at [1102, 16] on icon "button" at bounding box center [1102, 18] width 7 height 7
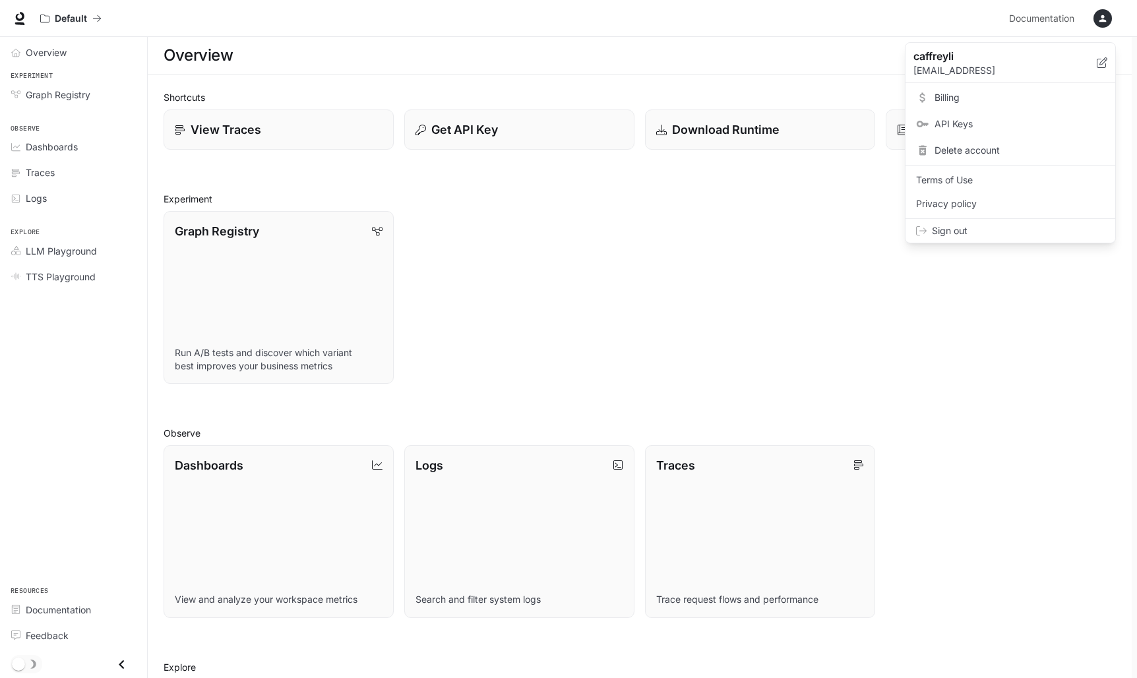
click at [1102, 16] on div at bounding box center [568, 339] width 1137 height 678
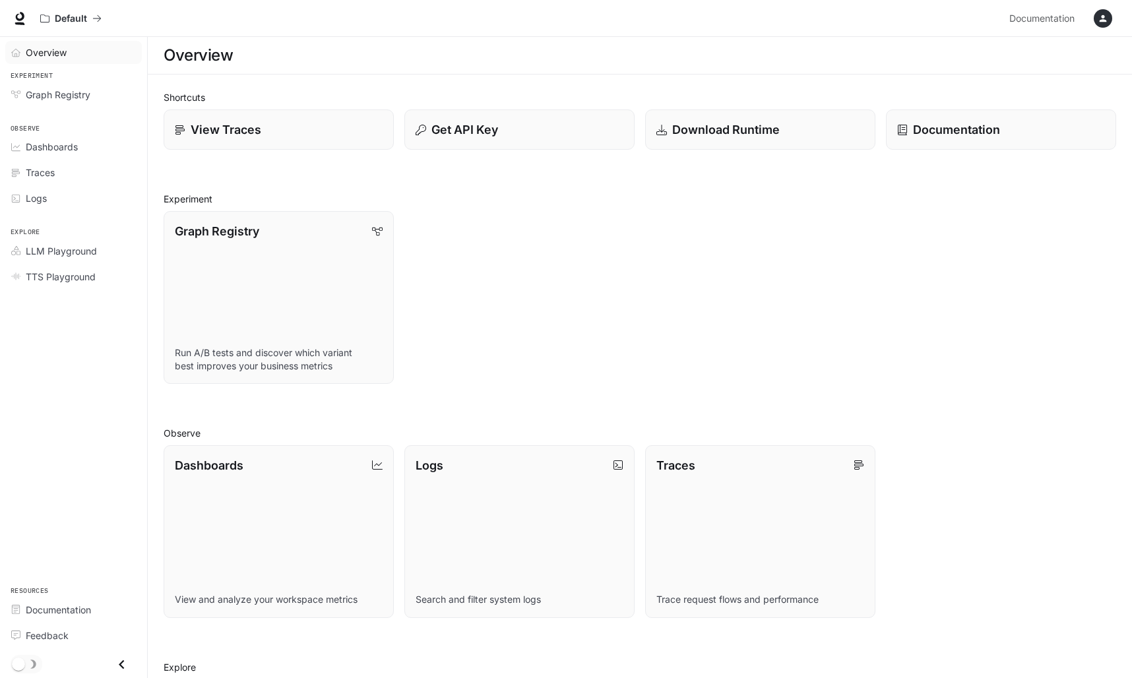
click at [62, 49] on span "Overview" at bounding box center [46, 53] width 41 height 14
click at [1100, 15] on icon "button" at bounding box center [1102, 18] width 11 height 11
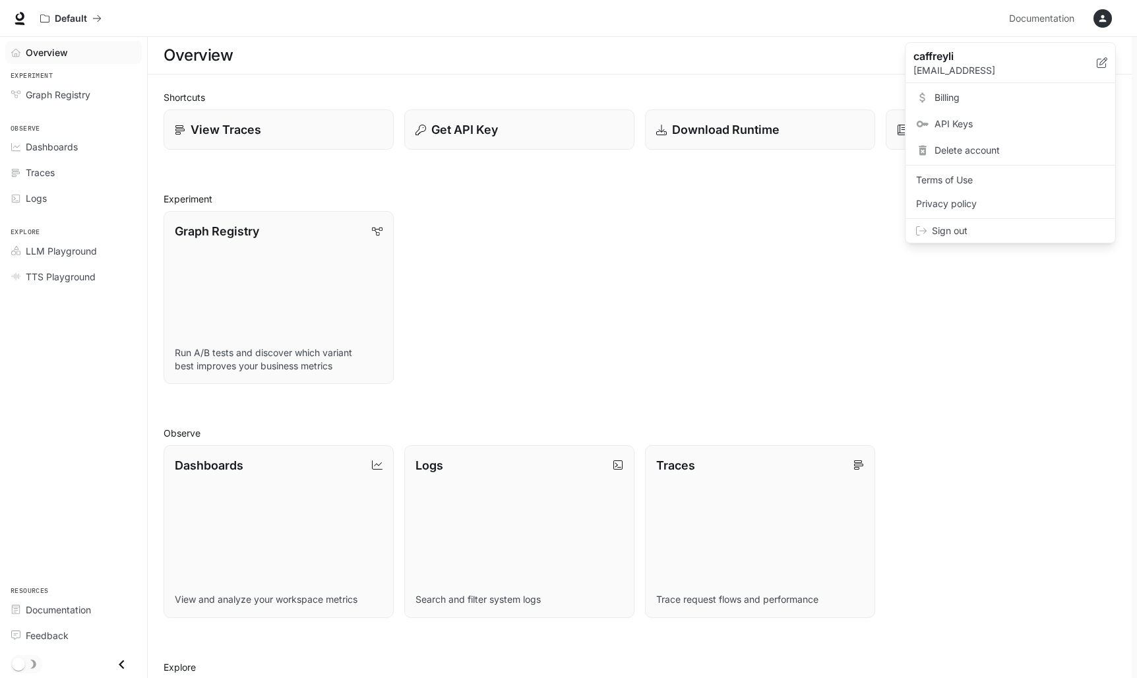
click at [983, 100] on span "Billing" at bounding box center [1019, 97] width 170 height 13
